Goal: Information Seeking & Learning: Learn about a topic

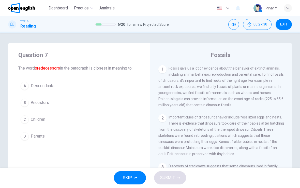
scroll to position [164, 0]
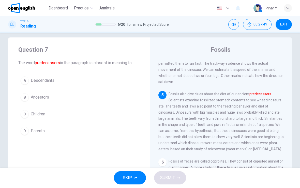
click at [34, 95] on span "Ancestors" at bounding box center [40, 97] width 18 height 6
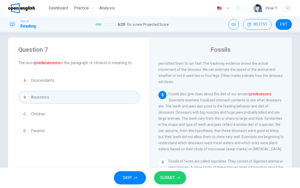
click at [175, 175] on button "SUBMIT" at bounding box center [170, 177] width 32 height 13
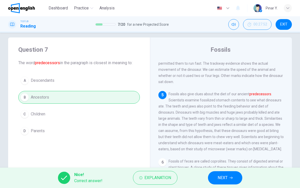
click at [231, 176] on button "NEXT" at bounding box center [225, 177] width 34 height 13
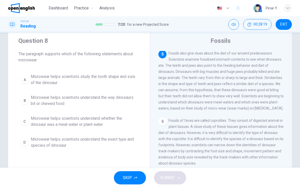
scroll to position [14, 0]
click at [51, 94] on button "B Microwear helps scientists understand the way dinosaurs bit or chewed food" at bounding box center [79, 100] width 122 height 17
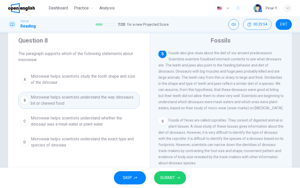
click at [169, 177] on span "SUBMIT" at bounding box center [167, 177] width 15 height 7
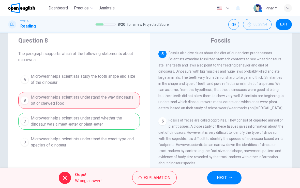
click at [216, 178] on button "NEXT" at bounding box center [224, 177] width 34 height 13
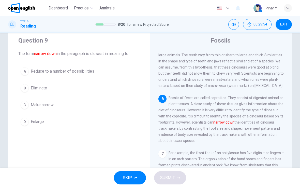
scroll to position [221, 0]
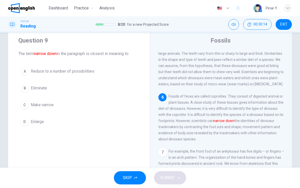
click at [42, 102] on span "Make narrow" at bounding box center [42, 105] width 23 height 6
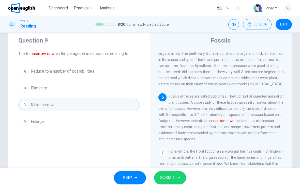
click at [165, 178] on span "SUBMIT" at bounding box center [167, 177] width 15 height 7
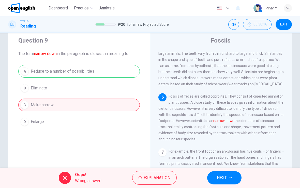
click at [227, 173] on button "NEXT" at bounding box center [224, 177] width 34 height 13
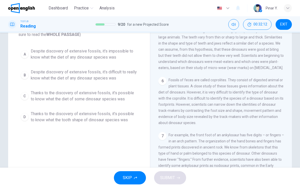
scroll to position [40, 0]
click at [122, 97] on span "Thanks to the discovery of extensive fossils, it's possible to know what the di…" at bounding box center [84, 95] width 107 height 12
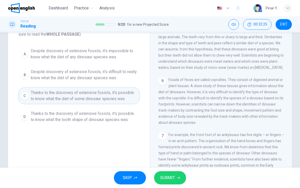
click at [168, 174] on button "SUBMIT" at bounding box center [170, 177] width 32 height 13
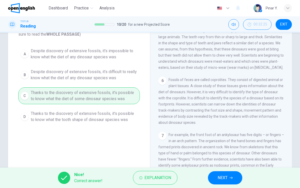
click at [228, 179] on button "NEXT" at bounding box center [225, 177] width 34 height 13
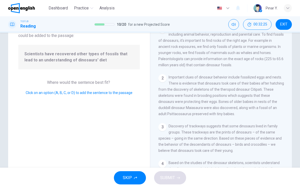
scroll to position [227, 0]
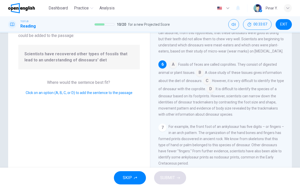
click at [200, 76] on input at bounding box center [200, 73] width 8 height 8
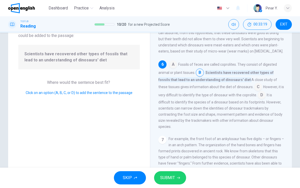
click at [168, 179] on span "SUBMIT" at bounding box center [167, 177] width 15 height 7
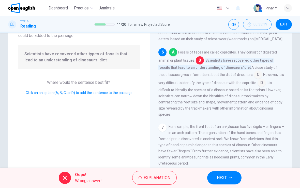
scroll to position [239, 0]
click at [231, 174] on button "NEXT" at bounding box center [224, 177] width 34 height 13
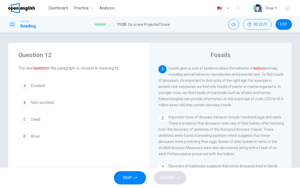
scroll to position [0, 0]
